Goal: Navigation & Orientation: Go to known website

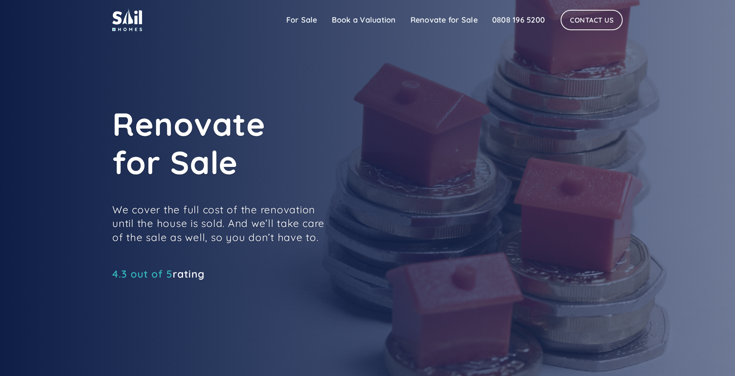
click at [128, 20] on img at bounding box center [127, 20] width 30 height 23
